Goal: Answer question/provide support

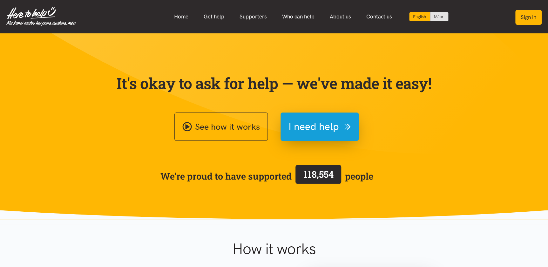
click at [531, 18] on button "Sign in" at bounding box center [528, 17] width 26 height 15
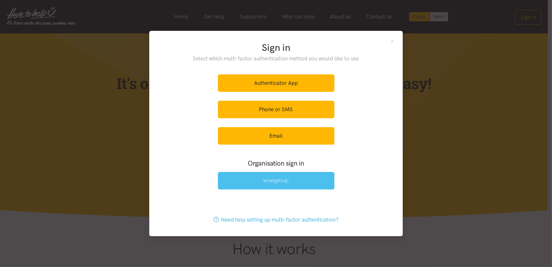
click at [262, 181] on link at bounding box center [276, 180] width 117 height 17
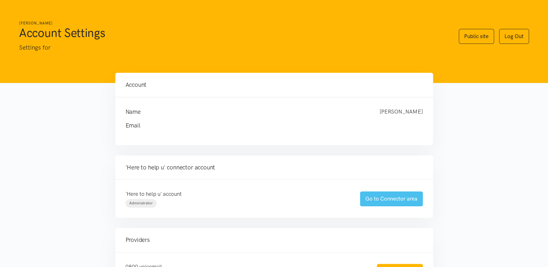
click at [365, 199] on link "Go to Connector area" at bounding box center [391, 198] width 63 height 15
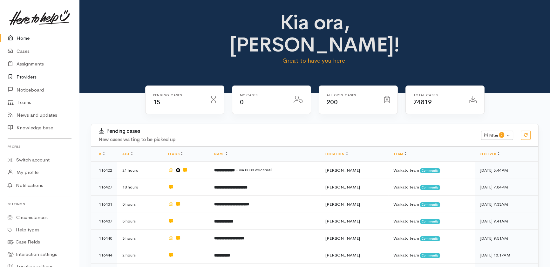
click at [26, 77] on link "Providers" at bounding box center [39, 76] width 79 height 13
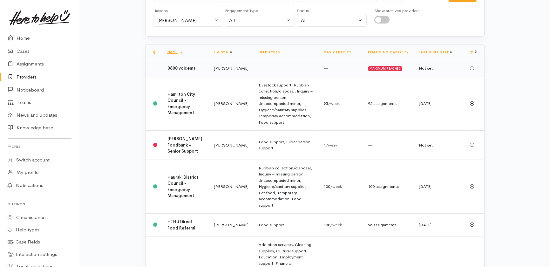
scroll to position [72, 0]
click at [178, 143] on b "Hamilton Foodbank - Senior Support" at bounding box center [184, 145] width 35 height 18
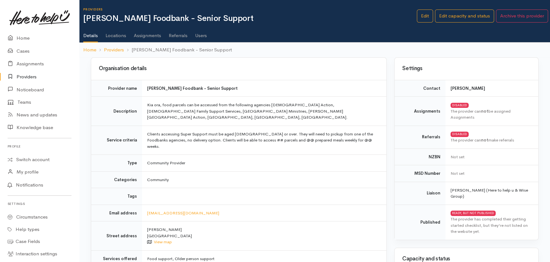
click at [153, 108] on td "Kia ora, food parcels can be accessed from the following agencies [DEMOGRAPHIC_…" at bounding box center [264, 111] width 244 height 29
click at [149, 104] on td "Kia ora, food parcels can be accessed from the following agencies [DEMOGRAPHIC_…" at bounding box center [264, 111] width 244 height 29
click at [423, 14] on link "Edit" at bounding box center [425, 16] width 16 height 13
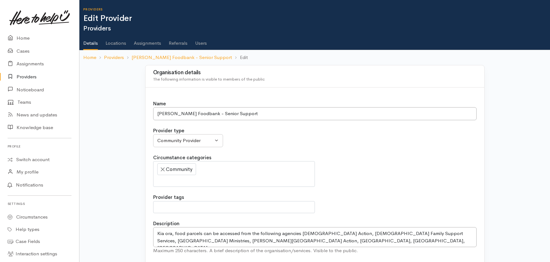
select select
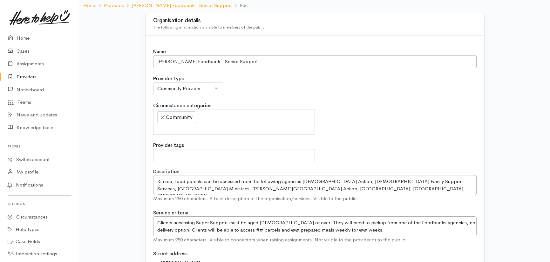
scroll to position [53, 0]
click at [177, 180] on textarea "Kia ora, food parcels can be accessed from the following agencies [DEMOGRAPHIC_…" at bounding box center [314, 184] width 323 height 20
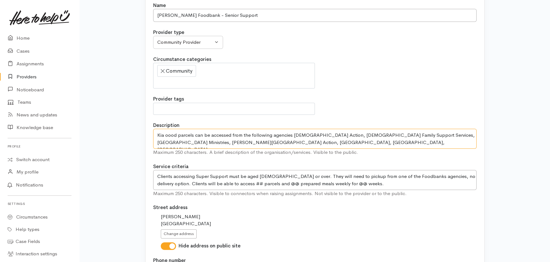
scroll to position [99, 0]
type textarea "Kia oood parcels can be accessed from the following agencies [DEMOGRAPHIC_DATA]…"
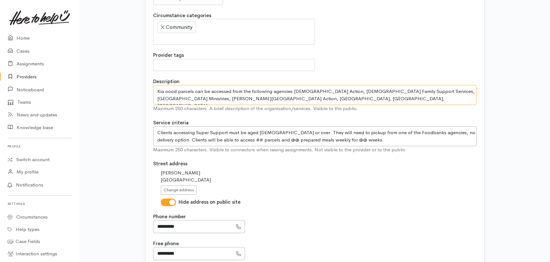
scroll to position [0, 0]
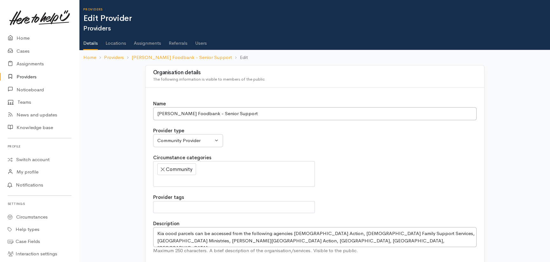
click at [88, 44] on link "Details" at bounding box center [90, 41] width 15 height 18
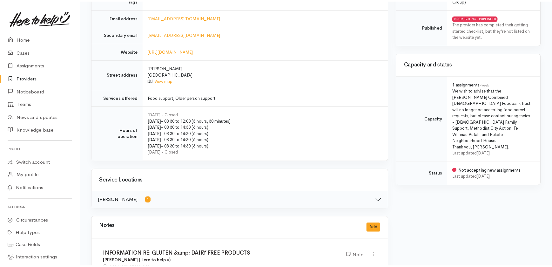
scroll to position [197, 0]
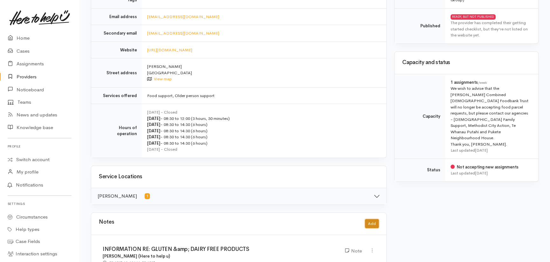
click at [371, 219] on button "Add" at bounding box center [372, 223] width 14 height 9
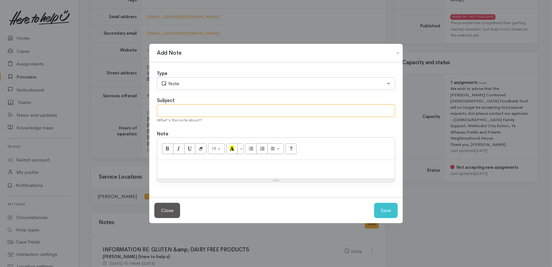
click at [189, 113] on input "text" at bounding box center [276, 110] width 238 height 13
type input "Support for older persons"
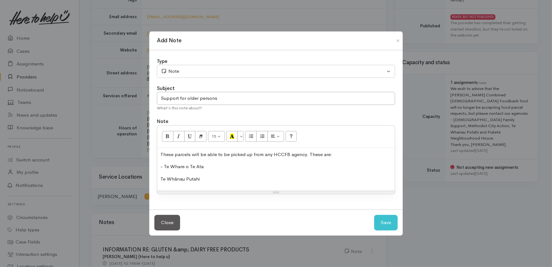
click at [208, 166] on p "- Te Whare o Te Ata" at bounding box center [275, 166] width 231 height 7
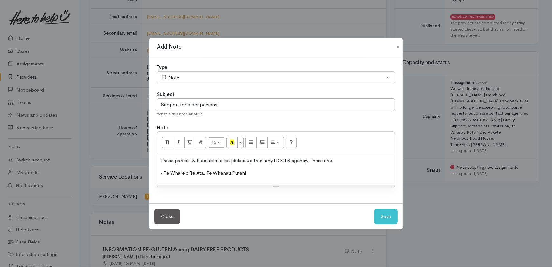
click at [252, 173] on p "- Te Whare o Te Ata, Te Whānau Putahi" at bounding box center [275, 172] width 231 height 7
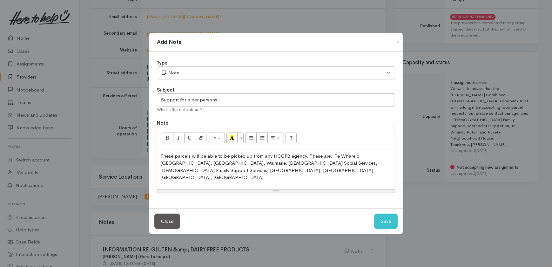
click at [334, 177] on p "These parcels will be able to be picked up from any HCCFB agency. These are: Te…" at bounding box center [275, 166] width 231 height 29
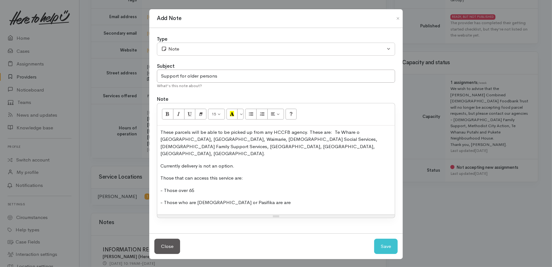
click at [178, 187] on p "- Those over 65" at bounding box center [275, 190] width 231 height 7
click at [196, 187] on p "- Those 65" at bounding box center [275, 190] width 231 height 7
click at [251, 199] on p "- Those who are Maori or Pasifika are are" at bounding box center [275, 202] width 231 height 7
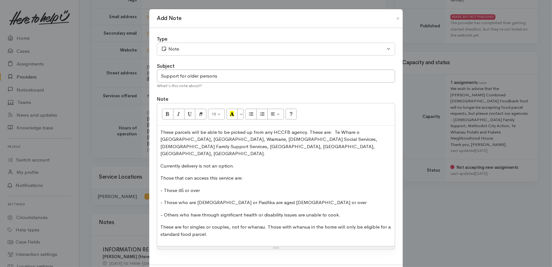
click at [254, 223] on p "These are for singles or couples, not for whanau. Those with whanua in the home…" at bounding box center [275, 230] width 231 height 14
click at [238, 199] on p "- Those who are Māori or Pasifika are aged 55 or over" at bounding box center [275, 202] width 231 height 7
click at [208, 187] on p "- Those 65 or over" at bounding box center [275, 190] width 231 height 7
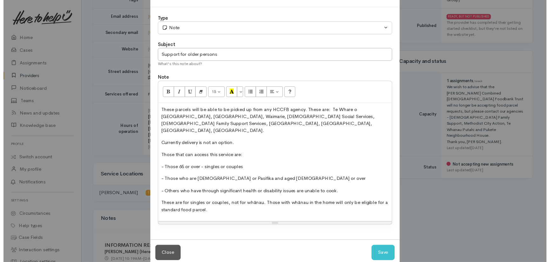
scroll to position [25, 0]
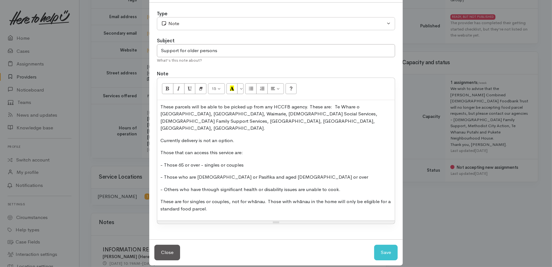
click at [218, 198] on p "These are for singles or couples, not for whānau. Those with whānau in the home…" at bounding box center [275, 205] width 231 height 14
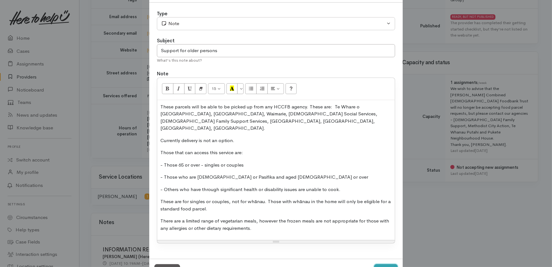
click at [382, 262] on button "Save" at bounding box center [385, 272] width 23 height 16
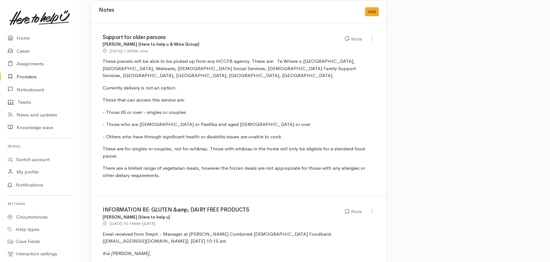
scroll to position [409, 0]
click at [32, 62] on link "Assignments" at bounding box center [39, 63] width 79 height 13
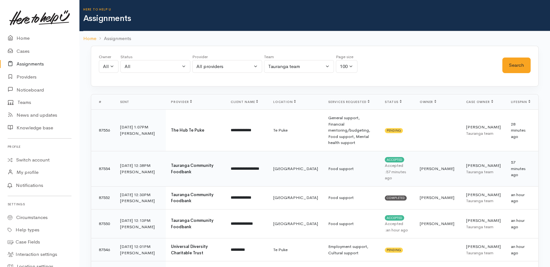
click at [180, 163] on b "Tauranga Community Foodbank" at bounding box center [192, 169] width 43 height 12
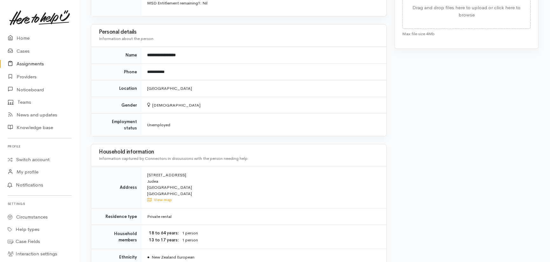
scroll to position [345, 0]
